Goal: Use online tool/utility: Utilize a website feature to perform a specific function

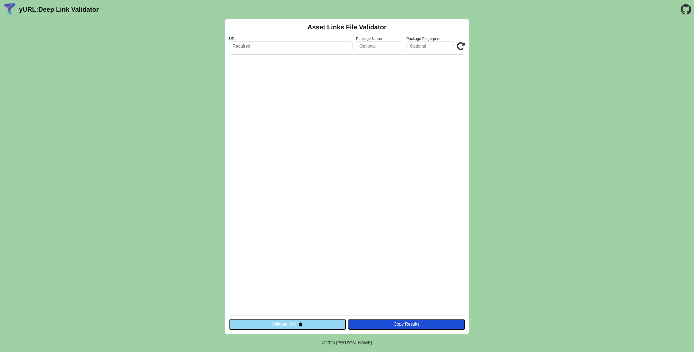
click at [265, 50] on input "text" at bounding box center [291, 46] width 124 height 10
paste input "https://myusbk.usb.ch/.well-known/assetlinks.json"
type input "https://myusbk.usb.ch/.well-known/assetlinks.json"
click at [461, 46] on icon at bounding box center [461, 46] width 8 height 8
click at [288, 323] on button "Validate iOS" at bounding box center [287, 324] width 117 height 10
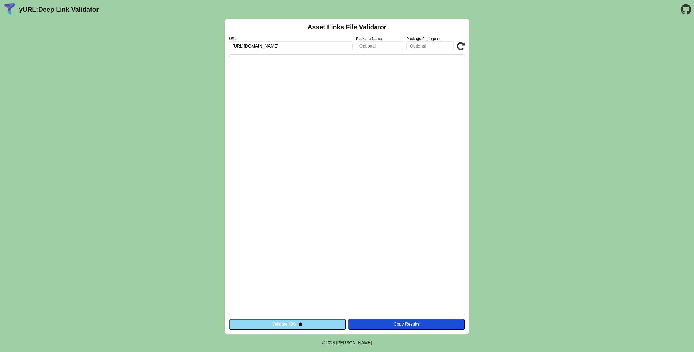
drag, startPoint x: 243, startPoint y: 210, endPoint x: 245, endPoint y: 207, distance: 3.6
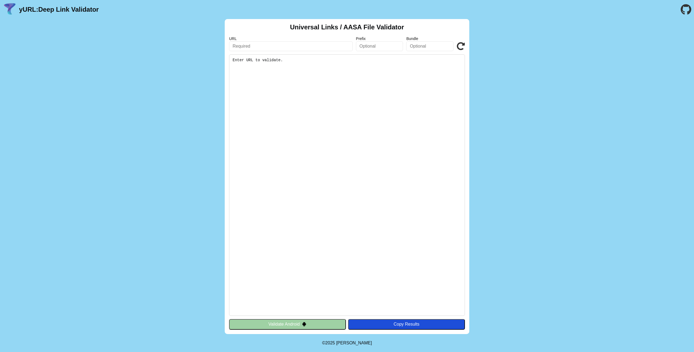
drag, startPoint x: 243, startPoint y: 216, endPoint x: 244, endPoint y: 210, distance: 6.0
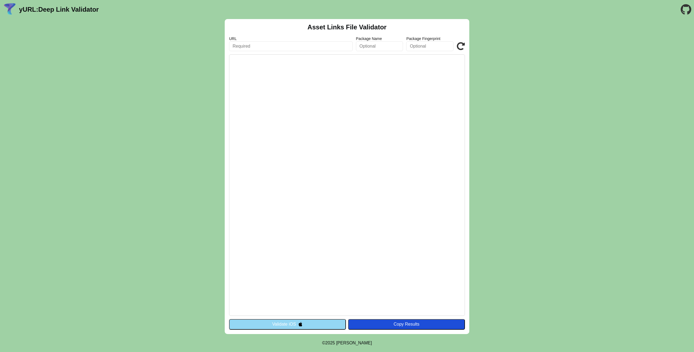
click at [310, 50] on input "text" at bounding box center [291, 46] width 124 height 10
type input "h"
type input "https://myusbk.usb.ch"
click button "Validate" at bounding box center [0, 0] width 0 height 0
click at [301, 326] on button "Validate iOS" at bounding box center [287, 324] width 117 height 10
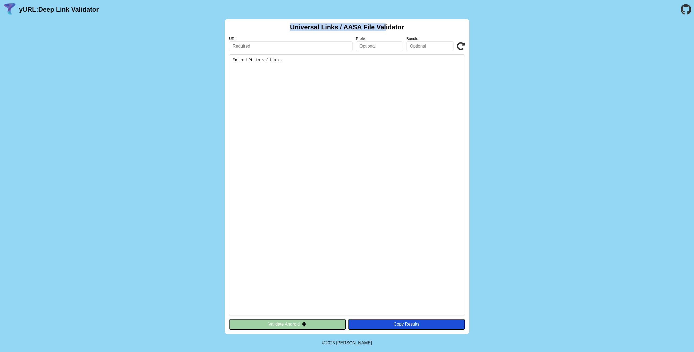
drag, startPoint x: 349, startPoint y: 20, endPoint x: 406, endPoint y: 31, distance: 58.1
click at [391, 28] on div "Universal Links / AASA File Validator URL Prefix Bundle Validate Enter URL to v…" at bounding box center [347, 176] width 245 height 315
drag, startPoint x: 424, startPoint y: 42, endPoint x: 421, endPoint y: 52, distance: 10.5
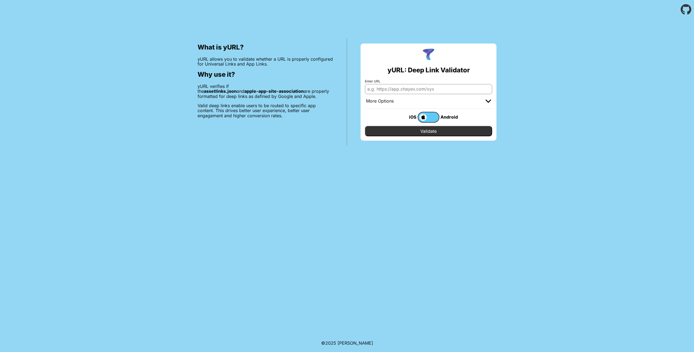
click at [397, 90] on input "Enter URL" at bounding box center [428, 89] width 127 height 10
type input "[URL][DOMAIN_NAME]"
click at [365, 126] on input "Validate" at bounding box center [428, 131] width 127 height 10
click at [580, 73] on div "What is yURL? yURL allows you to validate whether a URL is properly configured …" at bounding box center [347, 82] width 694 height 127
drag, startPoint x: 445, startPoint y: 134, endPoint x: 440, endPoint y: 119, distance: 16.1
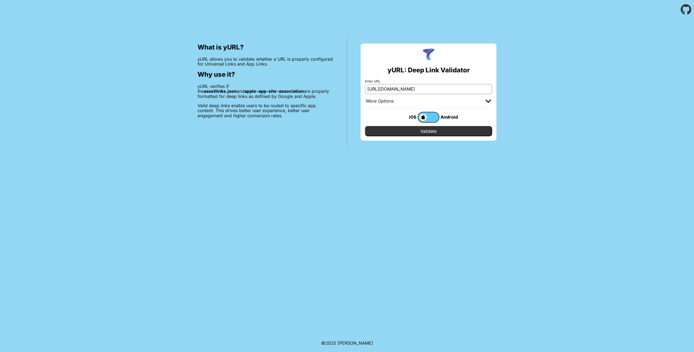
click at [440, 119] on form "Enter URL https://myusbk.usb.ch More Options Apple App Prefix Bundle Identifier…" at bounding box center [428, 107] width 127 height 57
click at [436, 117] on label at bounding box center [429, 117] width 22 height 11
click at [0, 0] on input "checkbox" at bounding box center [0, 0] width 0 height 0
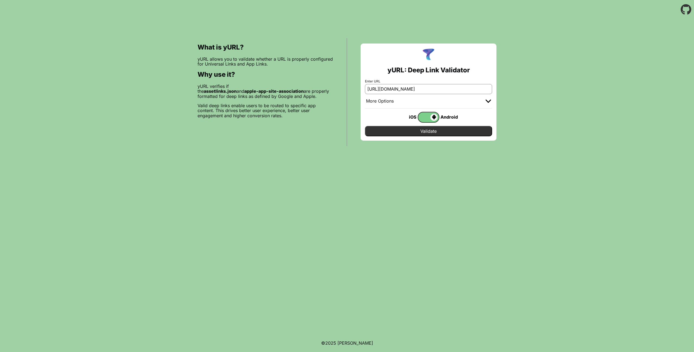
click at [447, 129] on input "Validate" at bounding box center [428, 131] width 127 height 10
click at [453, 131] on input "Validate" at bounding box center [428, 131] width 127 height 10
click at [487, 102] on img at bounding box center [488, 100] width 5 height 3
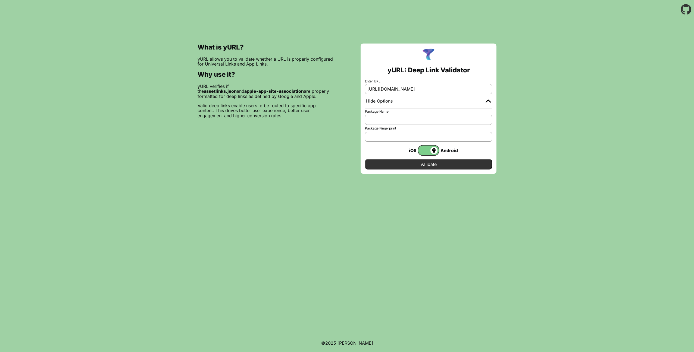
click at [447, 161] on input "Validate" at bounding box center [428, 164] width 127 height 10
click at [384, 123] on input "Package Name" at bounding box center [428, 120] width 127 height 10
click at [400, 163] on input "Validate" at bounding box center [428, 164] width 127 height 10
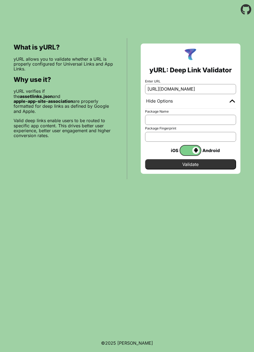
click at [180, 168] on input "Validate" at bounding box center [190, 164] width 91 height 10
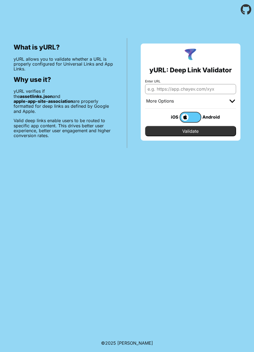
click at [192, 117] on label at bounding box center [191, 117] width 22 height 11
click at [0, 0] on input "checkbox" at bounding box center [0, 0] width 0 height 0
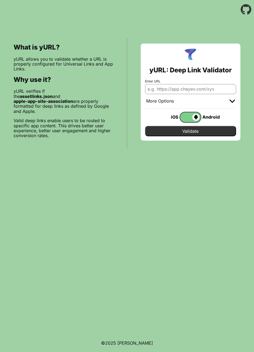
click at [194, 91] on input "Enter URL" at bounding box center [190, 89] width 91 height 10
type input "[URL][DOMAIN_NAME]"
click at [199, 133] on input "Validate" at bounding box center [190, 131] width 91 height 10
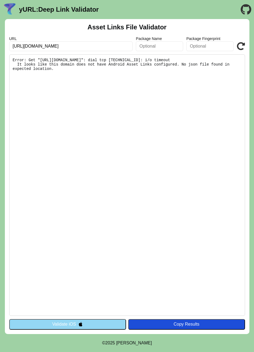
click at [64, 326] on button "Validate iOS" at bounding box center [67, 324] width 117 height 10
click at [158, 326] on div "Copy Results" at bounding box center [186, 324] width 111 height 5
click at [243, 47] on icon at bounding box center [241, 46] width 8 height 8
click at [153, 147] on pre "Error: Get "[URL][DOMAIN_NAME]": dial tcp [TECHNICAL_ID]: i/o timeout It looks …" at bounding box center [127, 184] width 236 height 261
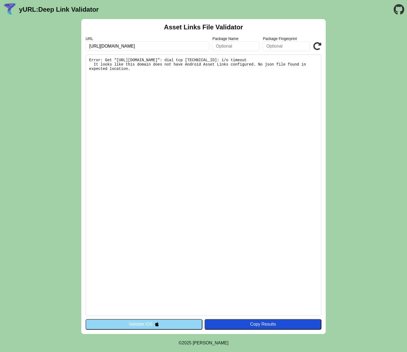
click at [254, 211] on div "Asset Links File Validator URL [URL][DOMAIN_NAME] Package Name Package Fingerpr…" at bounding box center [203, 176] width 407 height 315
click at [254, 47] on icon at bounding box center [317, 46] width 8 height 8
click at [254, 176] on div "Asset Links File Validator URL https://myusbk.usb.ch Package Name Package Finge…" at bounding box center [203, 176] width 407 height 315
